Goal: Transaction & Acquisition: Purchase product/service

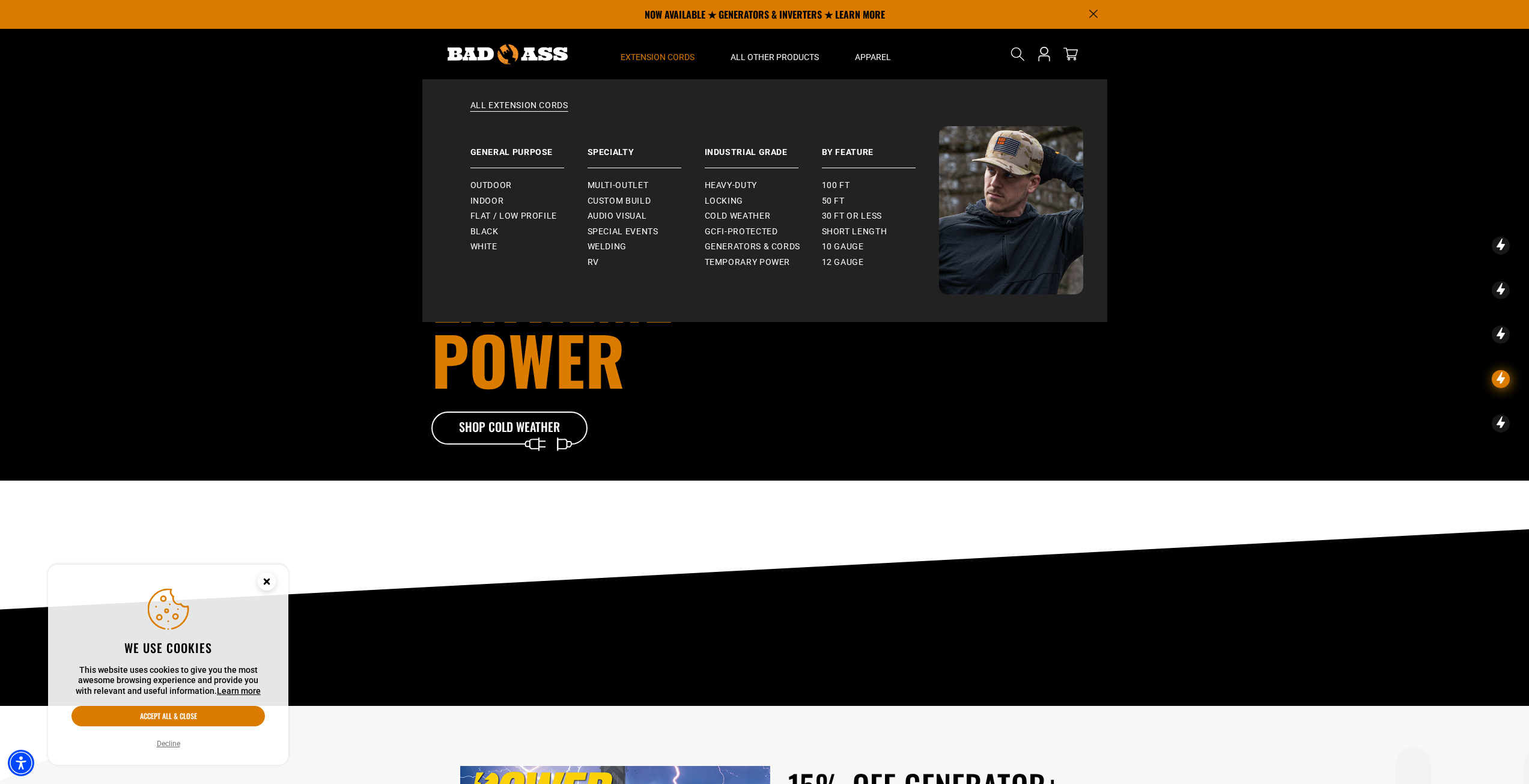
click at [671, 55] on span "Extension Cords" at bounding box center [658, 57] width 74 height 11
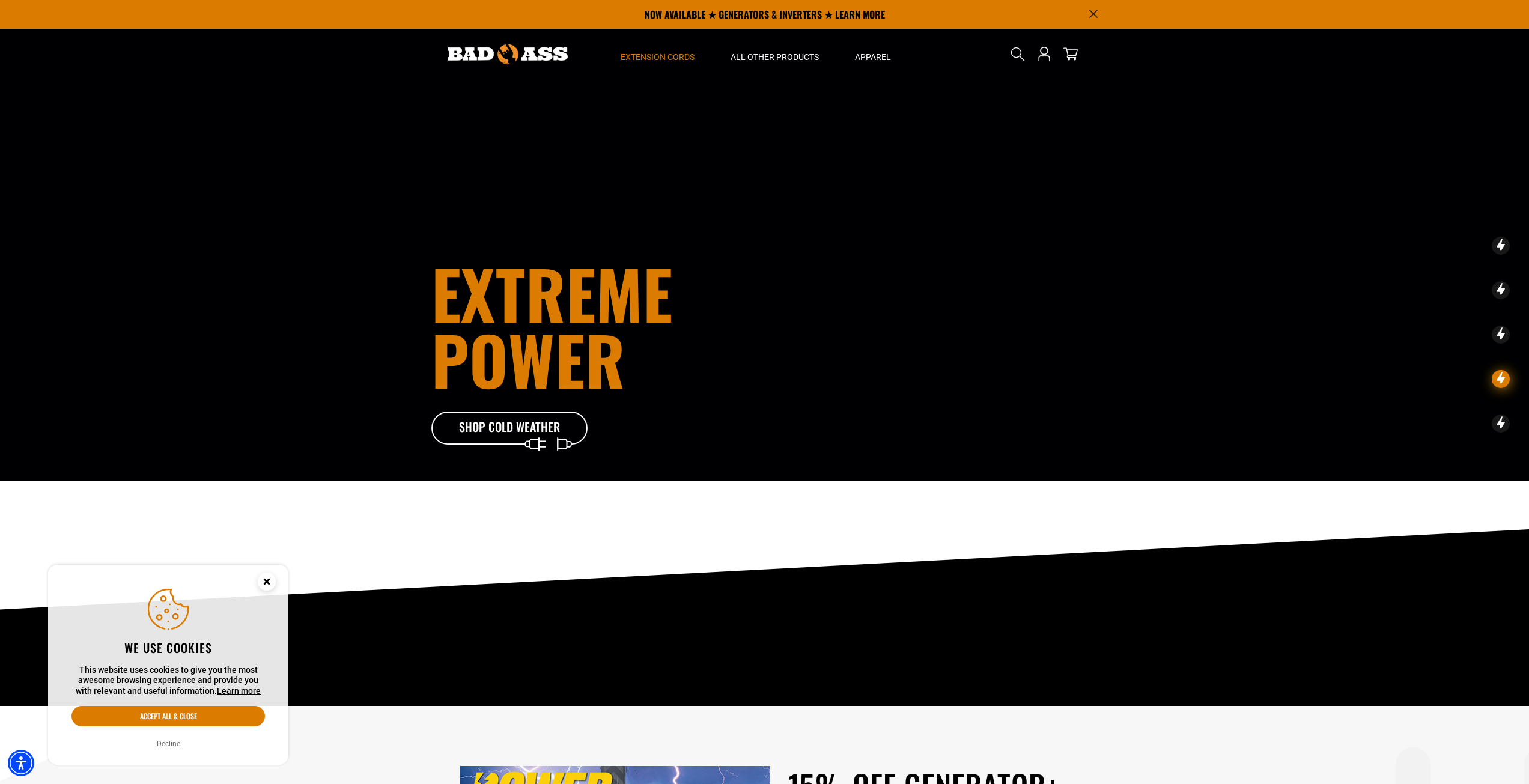
click at [671, 55] on span "Extension Cords" at bounding box center [658, 57] width 74 height 11
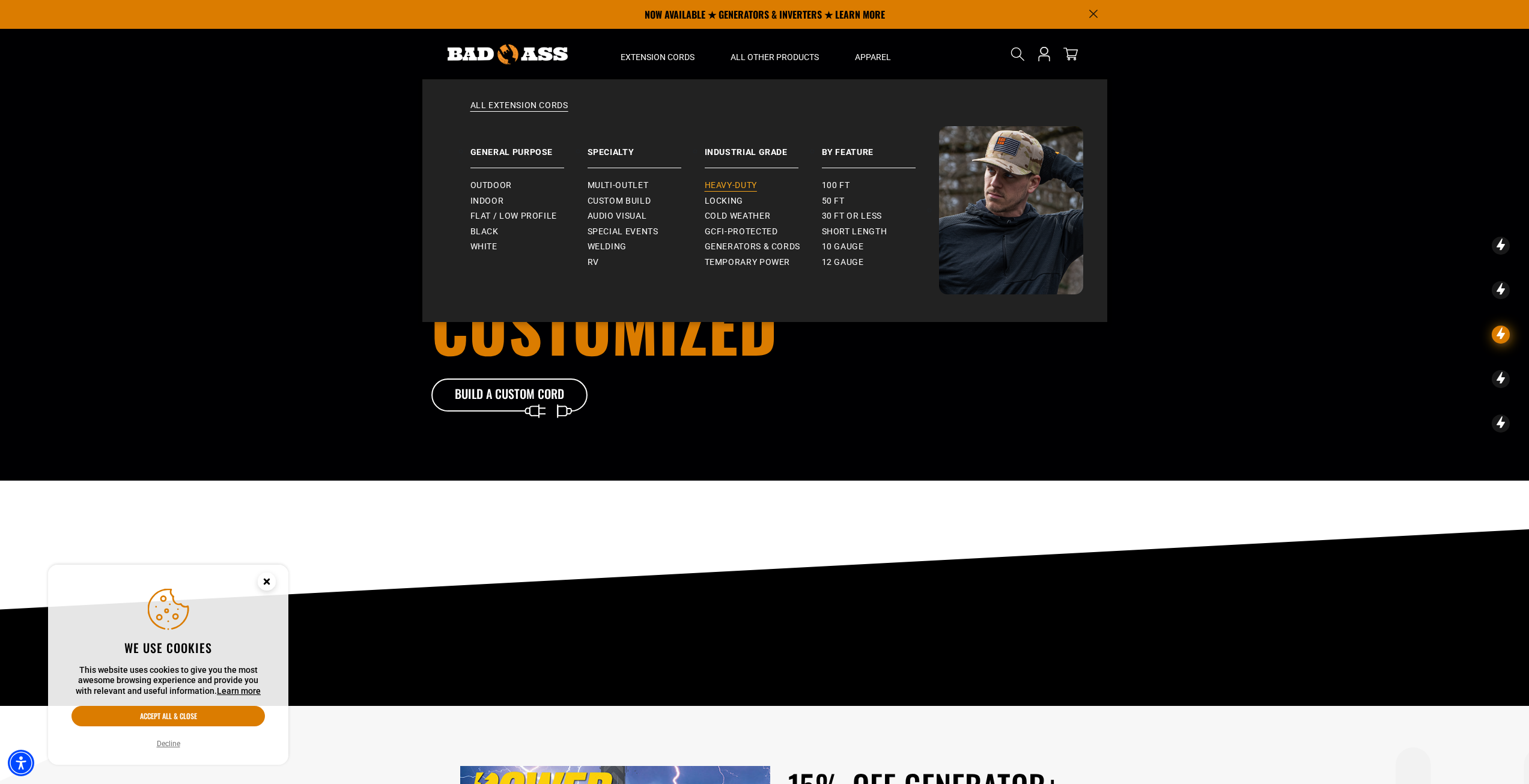
click at [732, 184] on span "Heavy-Duty" at bounding box center [731, 186] width 53 height 11
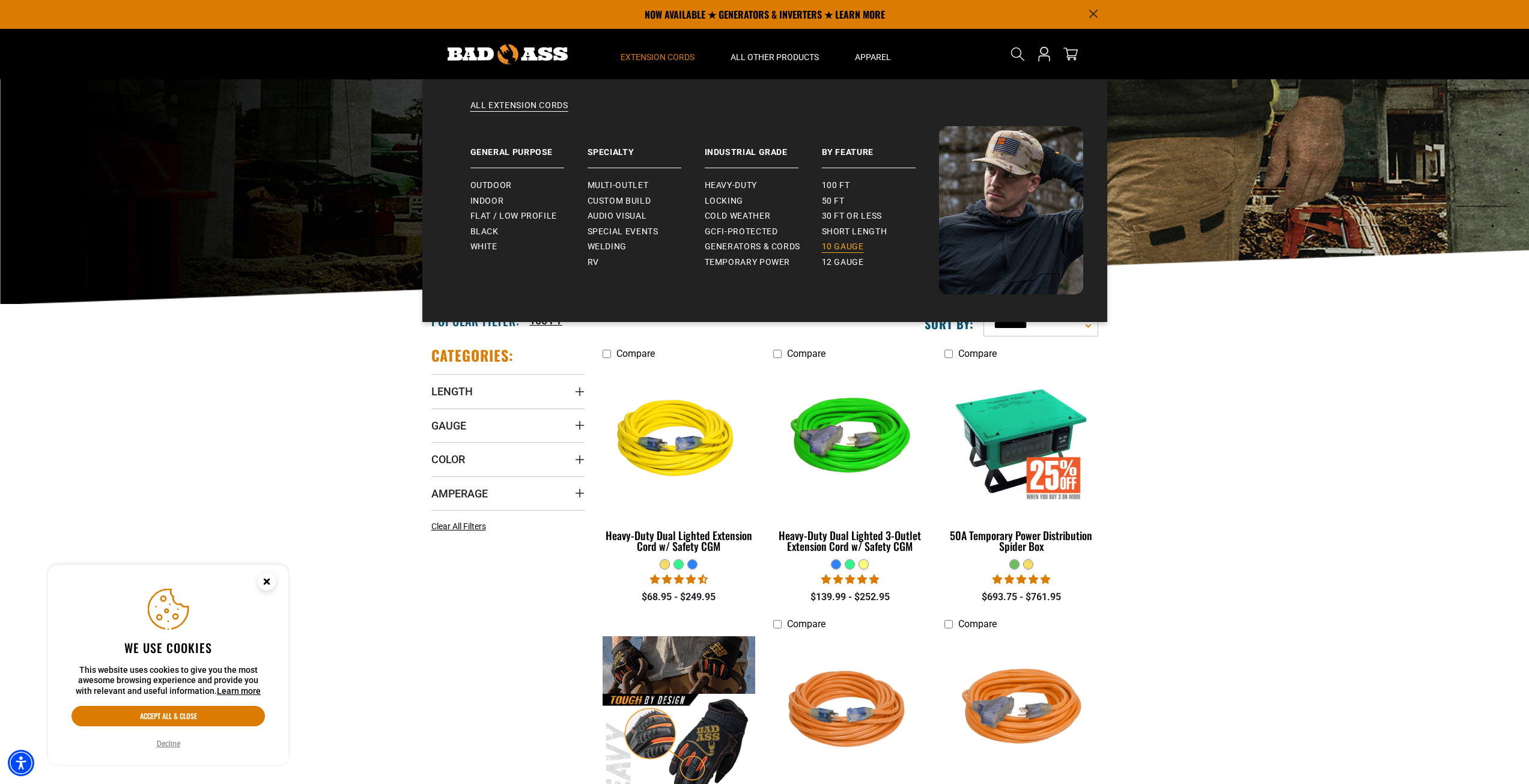
click at [852, 245] on span "10 gauge" at bounding box center [842, 247] width 42 height 11
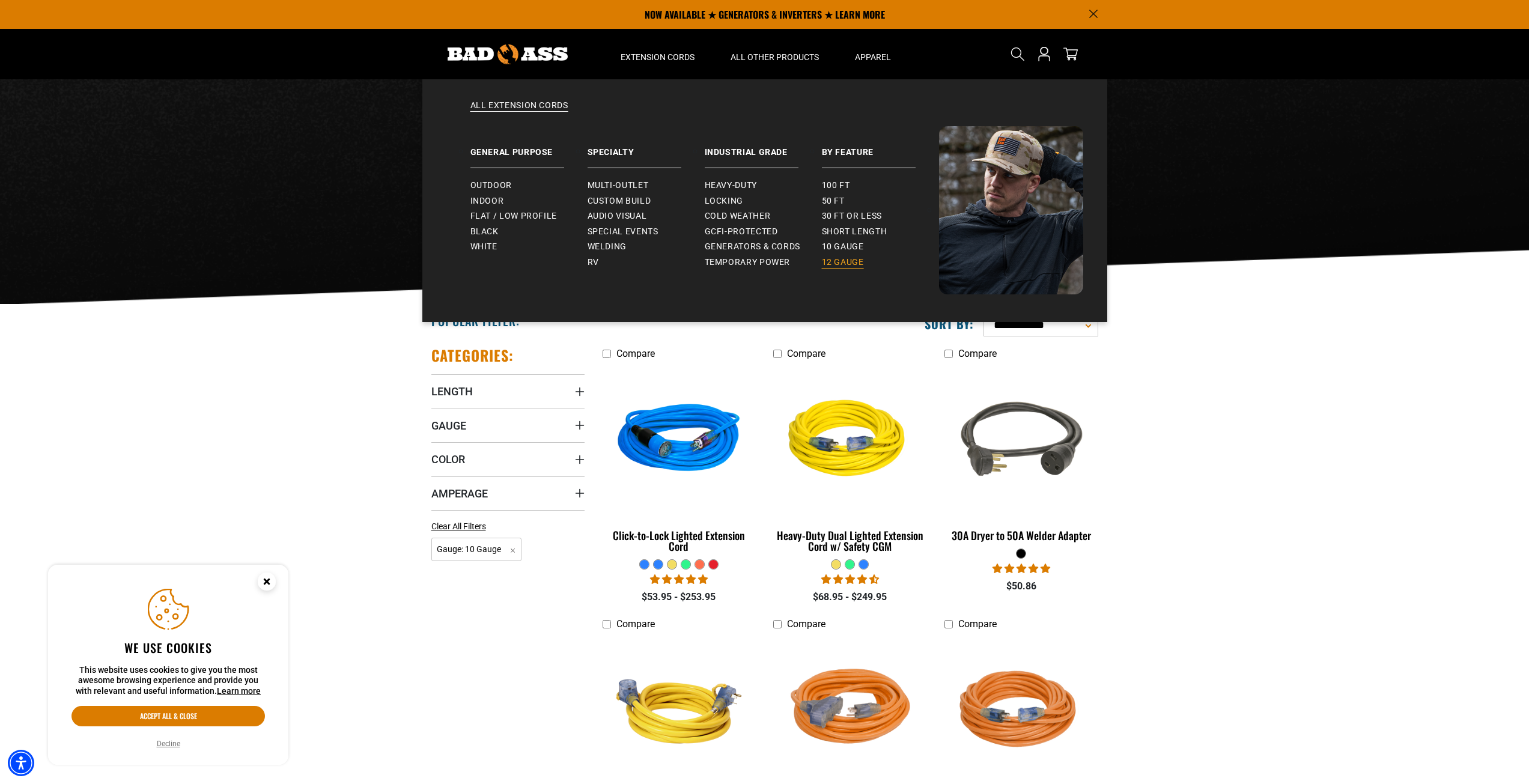
click at [845, 262] on span "12 gauge" at bounding box center [842, 263] width 42 height 11
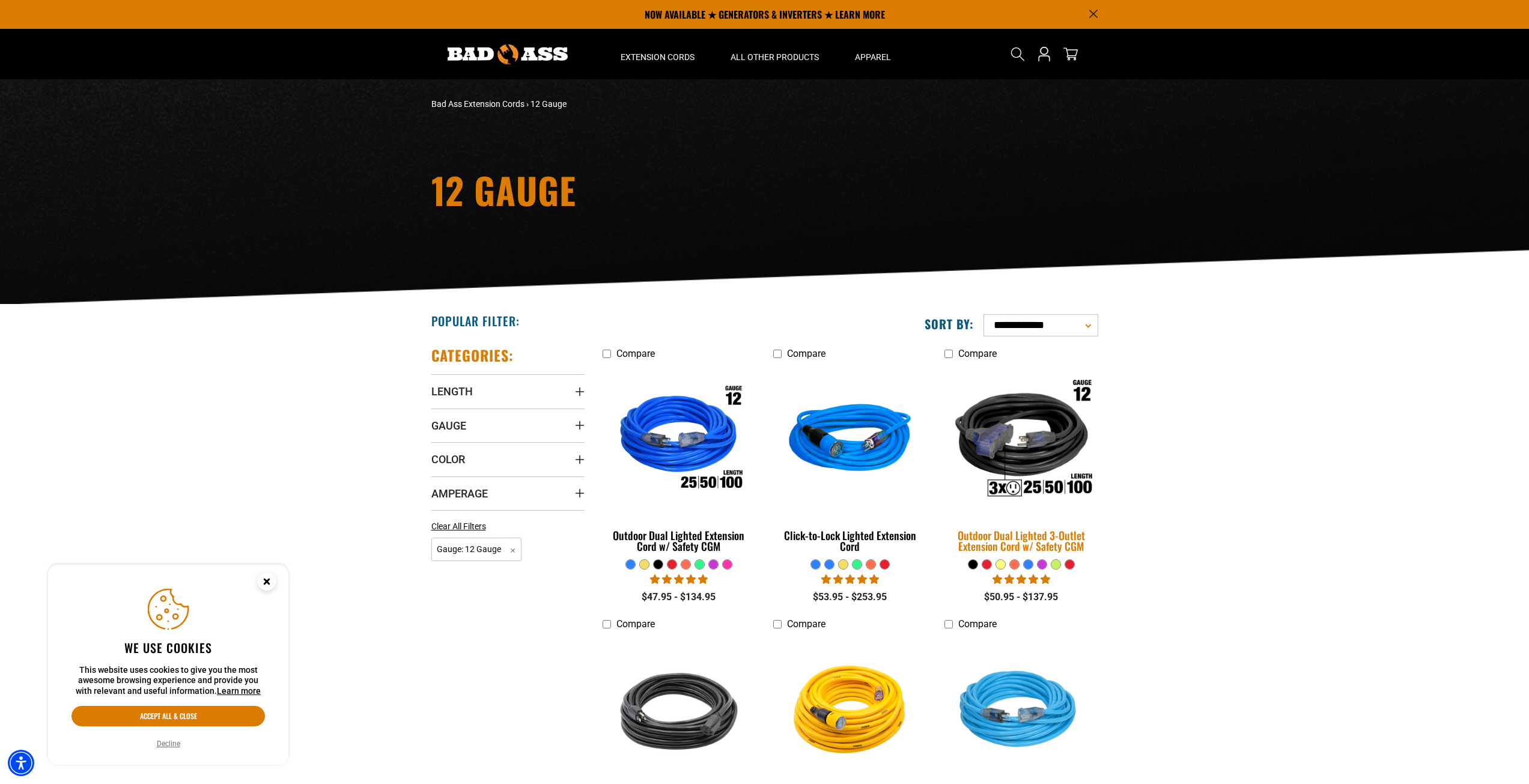
click at [1040, 446] on img at bounding box center [1022, 440] width 168 height 154
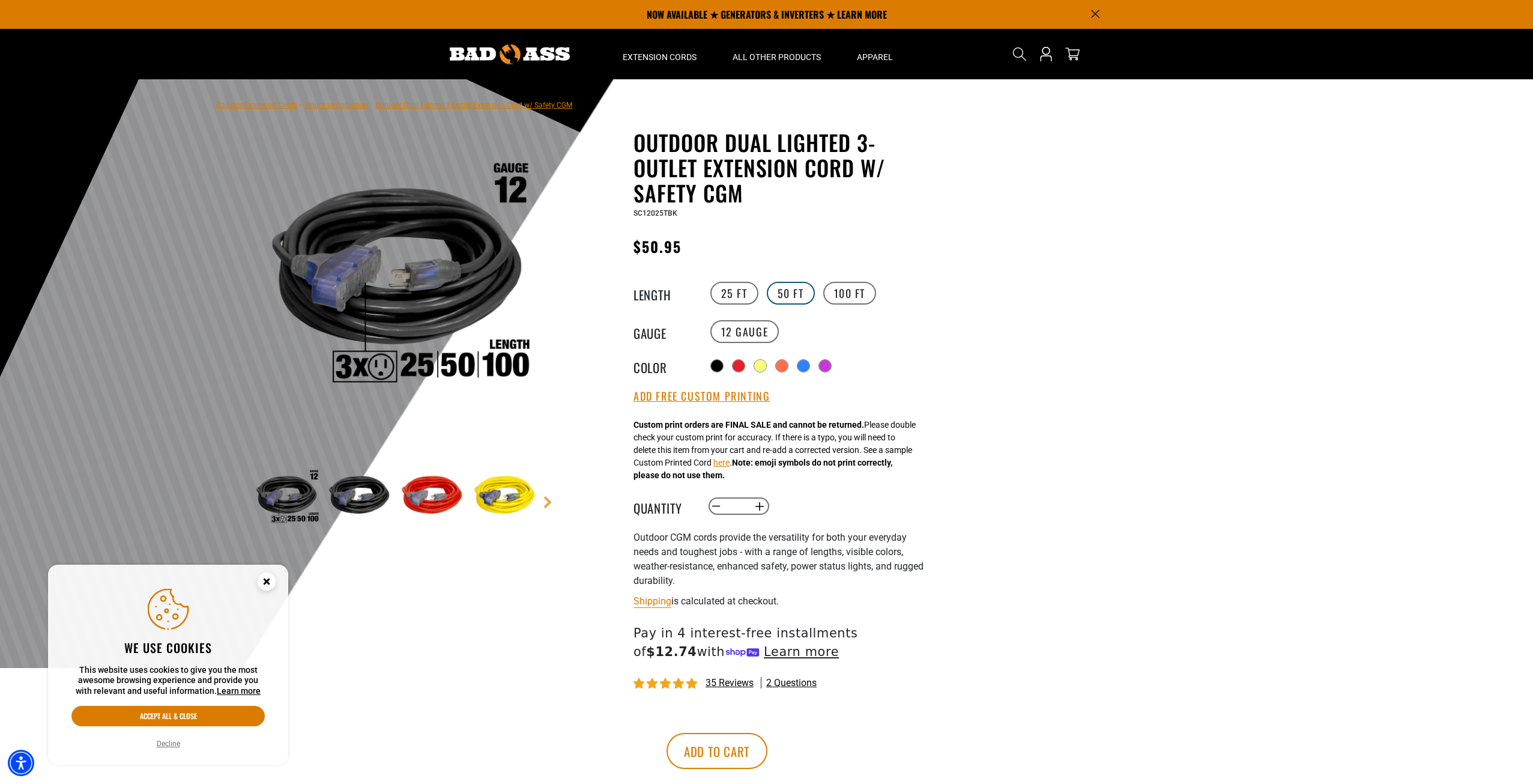
click at [789, 299] on label "50 FT" at bounding box center [790, 292] width 48 height 23
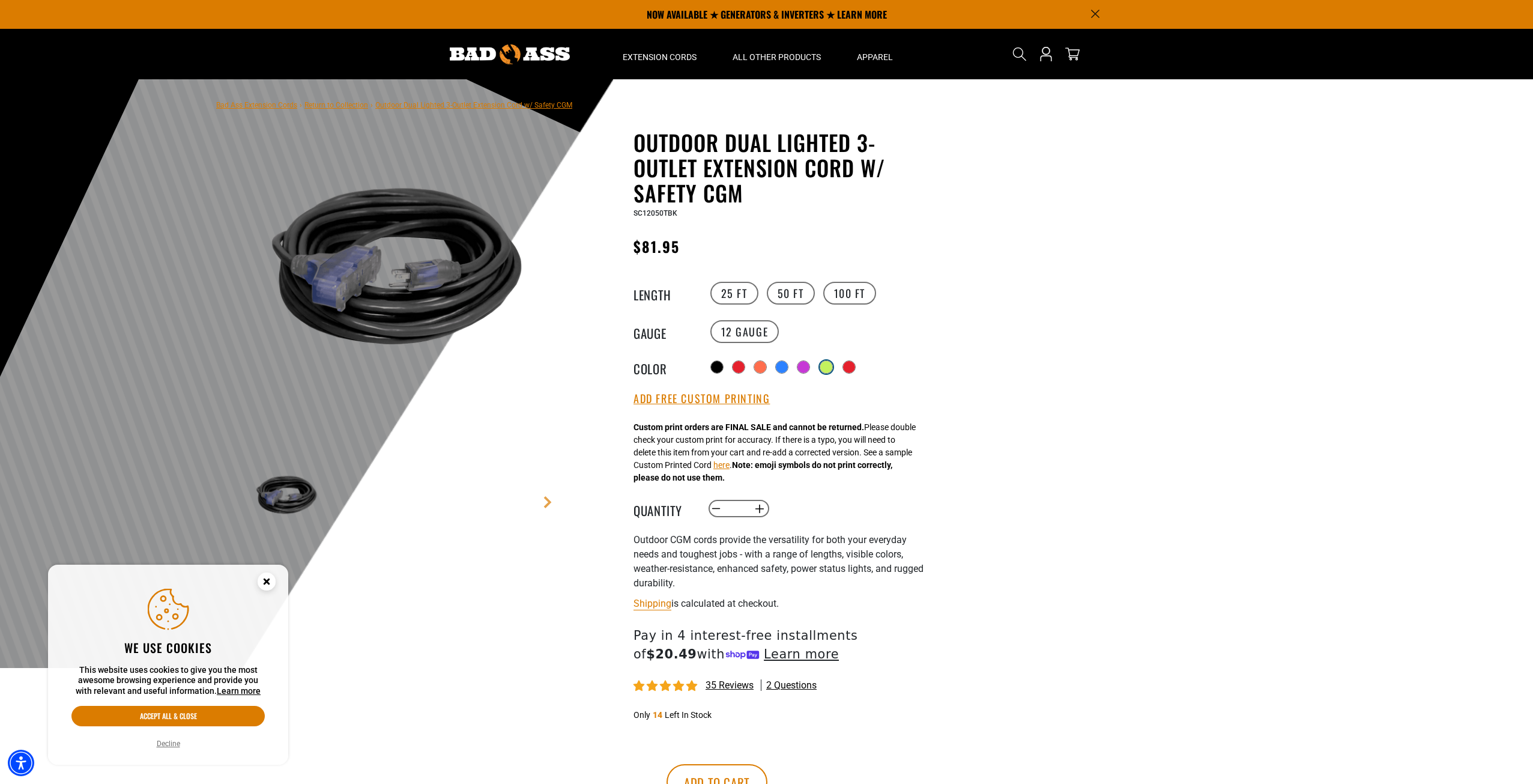
click at [829, 368] on div at bounding box center [826, 367] width 12 height 12
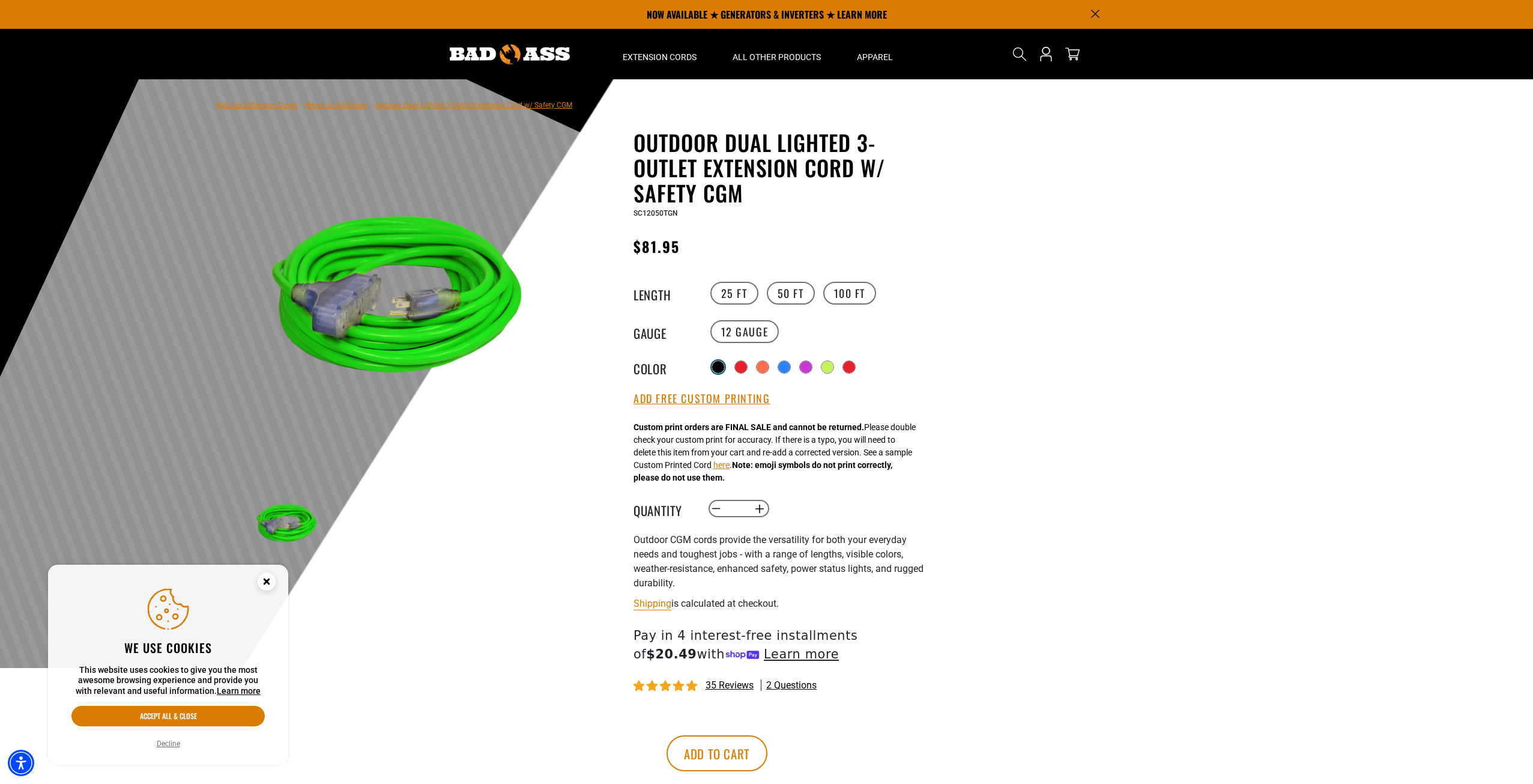
click at [712, 365] on div at bounding box center [718, 367] width 14 height 14
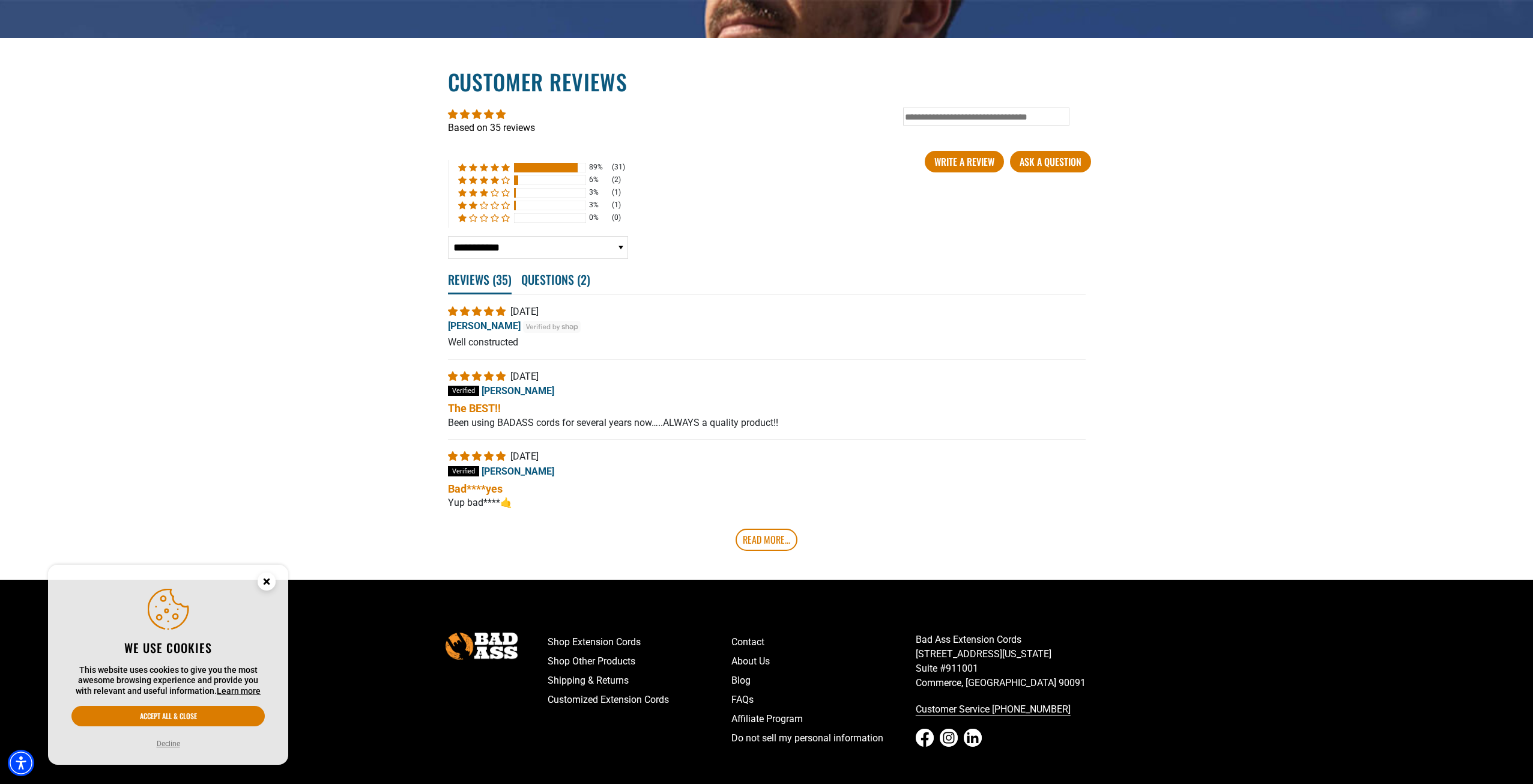
scroll to position [2101, 0]
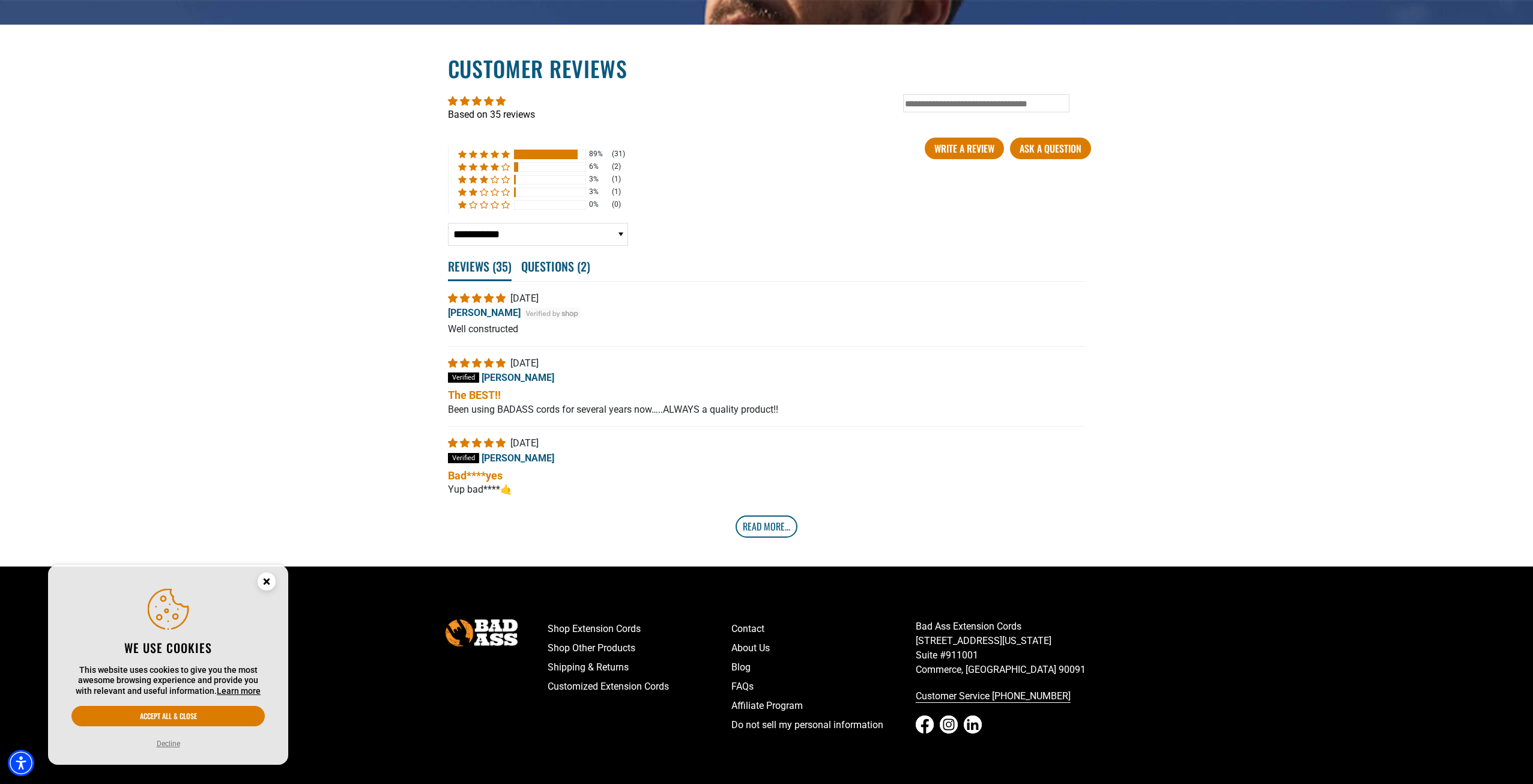
click at [764, 535] on link "Read More..." at bounding box center [767, 526] width 62 height 22
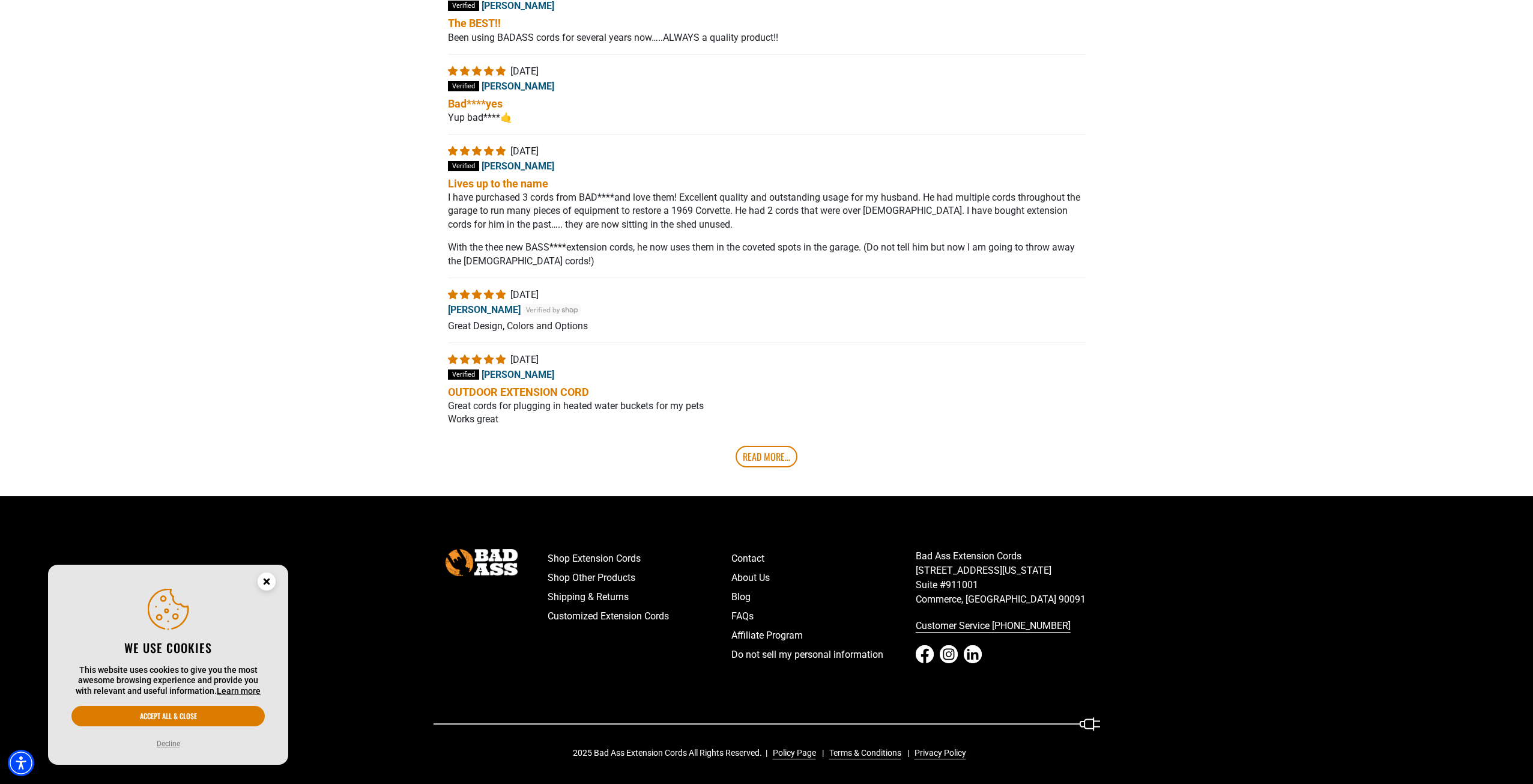
scroll to position [2477, 0]
click at [775, 461] on link "Read More..." at bounding box center [767, 456] width 62 height 22
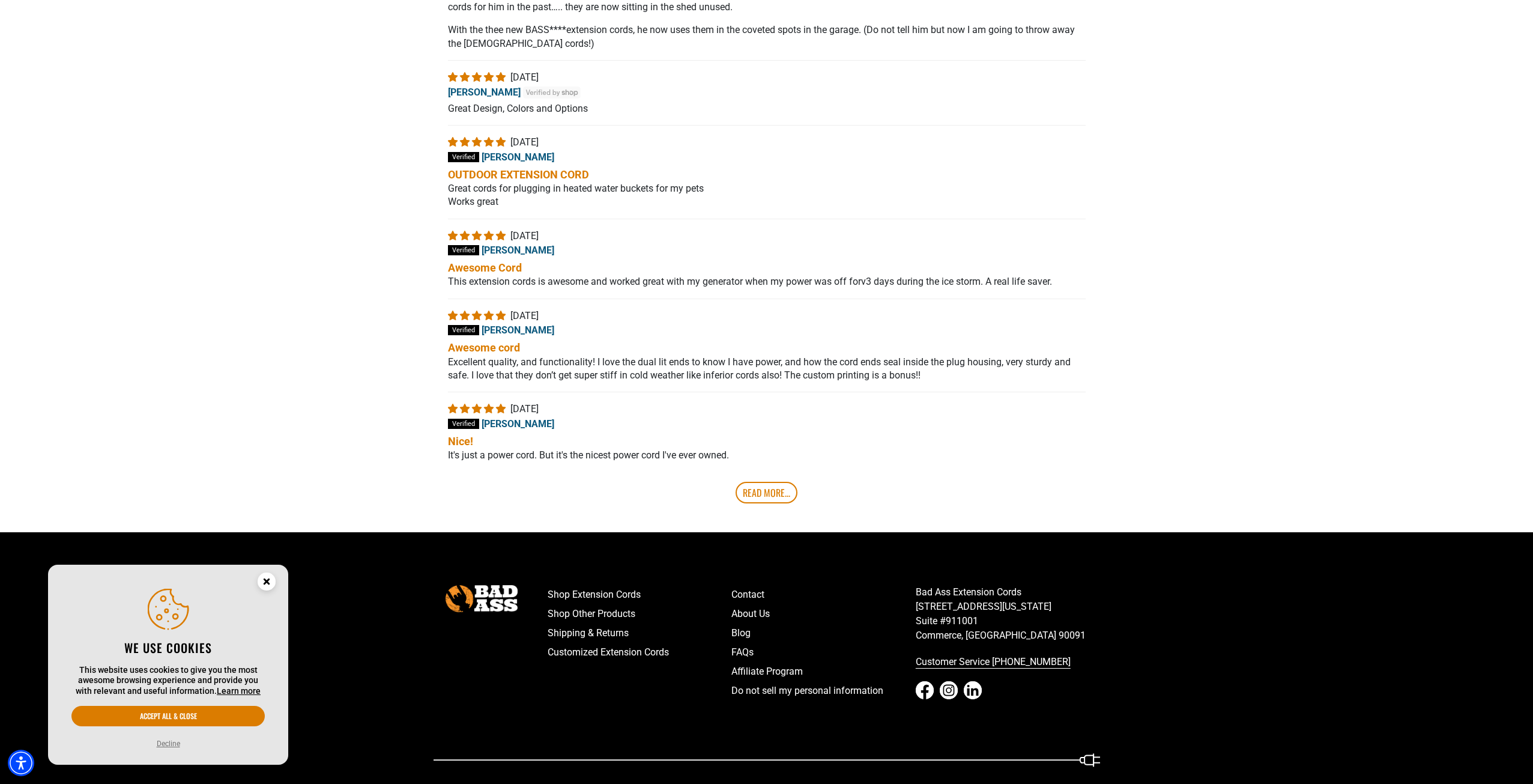
scroll to position [2691, 0]
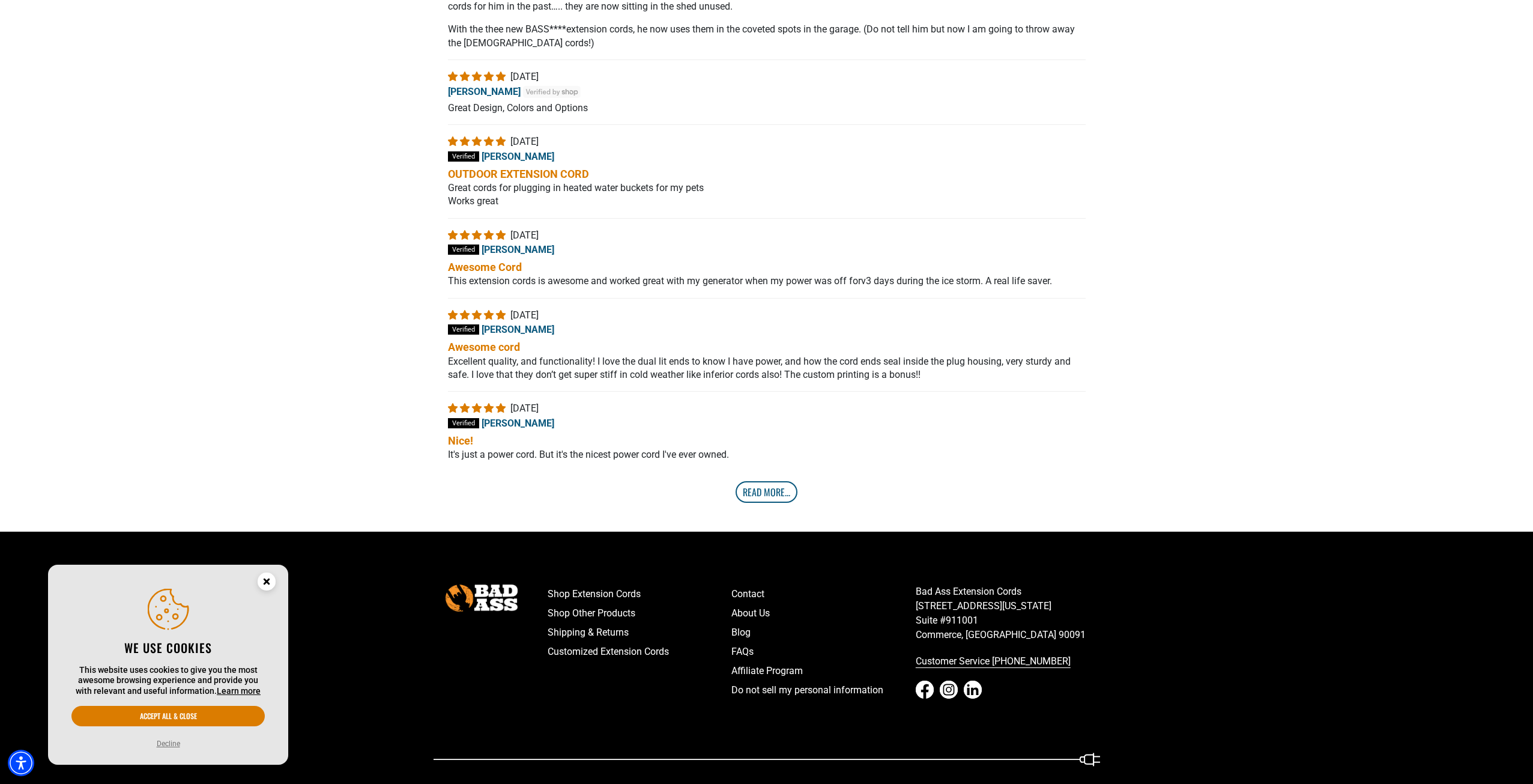
click at [770, 500] on link "Read More..." at bounding box center [767, 492] width 62 height 22
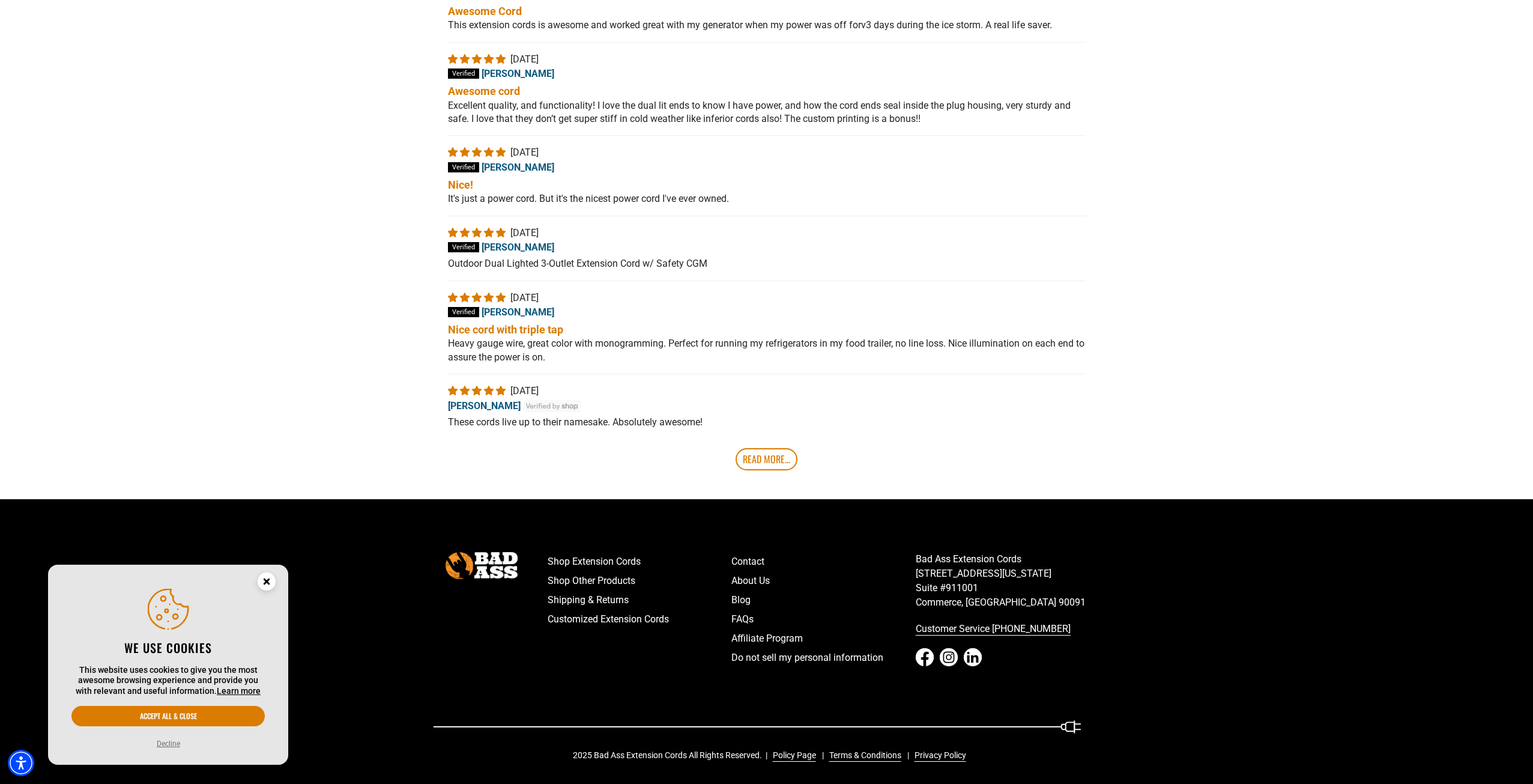
scroll to position [2957, 0]
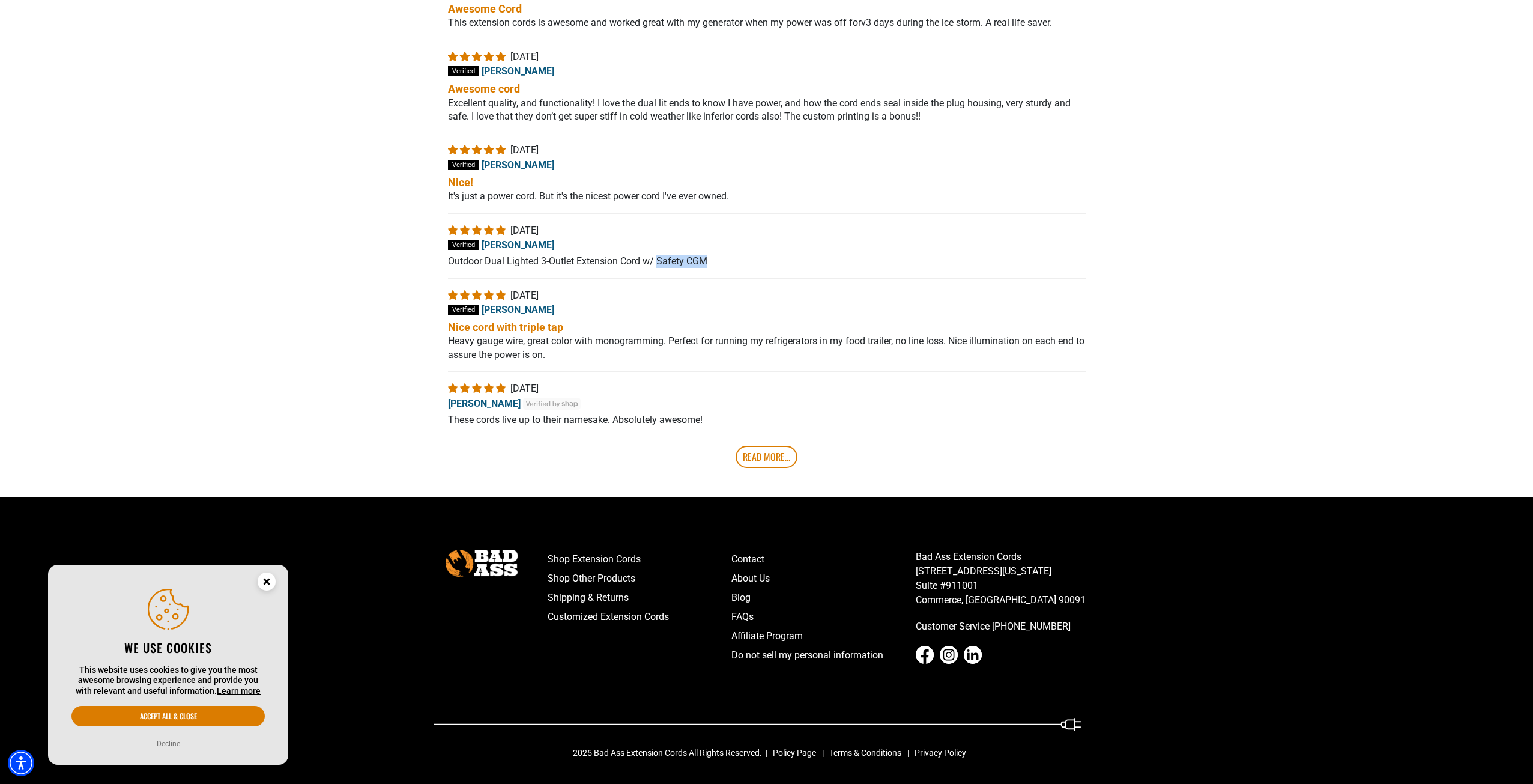
drag, startPoint x: 656, startPoint y: 256, endPoint x: 704, endPoint y: 262, distance: 48.4
click at [704, 262] on p "Outdoor Dual Lighted 3-Outlet Extension Cord w/ Safety CGM" at bounding box center [767, 261] width 637 height 14
